Goal: Information Seeking & Learning: Check status

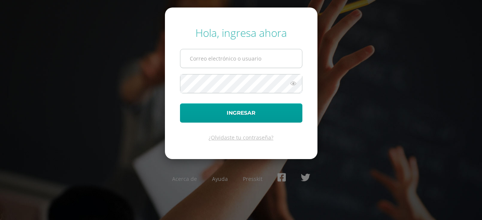
click at [201, 55] on input "text" at bounding box center [241, 58] width 122 height 18
type input "[EMAIL_ADDRESS][DOMAIN_NAME]"
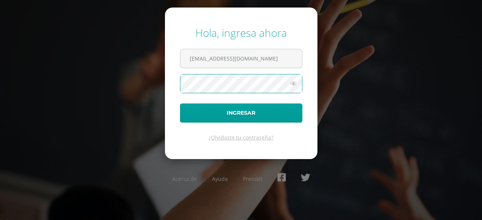
click at [180, 104] on button "Ingresar" at bounding box center [241, 113] width 122 height 19
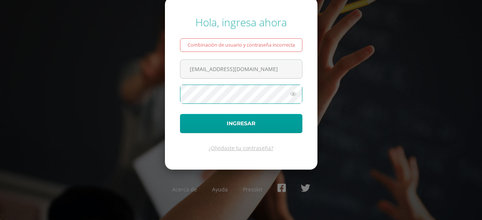
click at [180, 114] on button "Ingresar" at bounding box center [241, 123] width 122 height 19
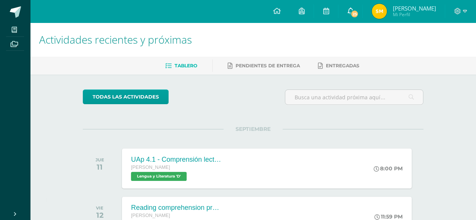
click at [359, 17] on span "25" at bounding box center [354, 14] width 8 height 8
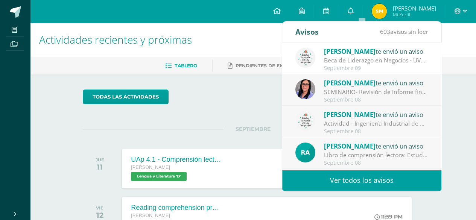
click at [236, 46] on h1 "Actividades recientes y próximas" at bounding box center [253, 40] width 428 height 34
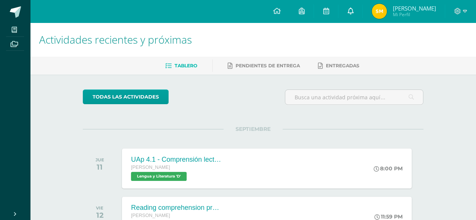
click at [363, 12] on link "0" at bounding box center [350, 11] width 24 height 23
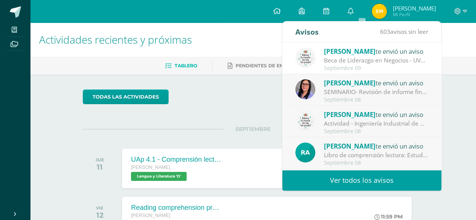
click at [362, 176] on link "Ver todos los avisos" at bounding box center [361, 180] width 159 height 21
click at [324, 174] on link "Ver todos los avisos" at bounding box center [361, 180] width 159 height 21
click at [321, 179] on link "Ver todos los avisos" at bounding box center [361, 180] width 159 height 21
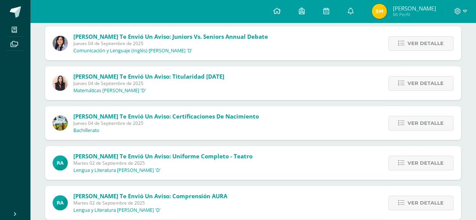
scroll to position [301, 0]
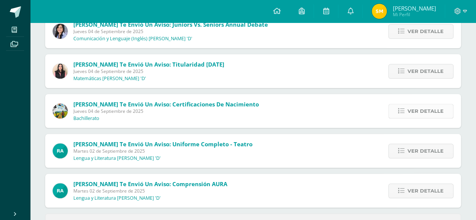
click at [403, 108] on icon at bounding box center [401, 111] width 6 height 6
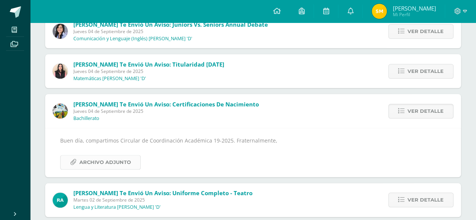
click at [125, 161] on span "Archivo Adjunto" at bounding box center [105, 162] width 52 height 14
